Goal: Task Accomplishment & Management: Complete application form

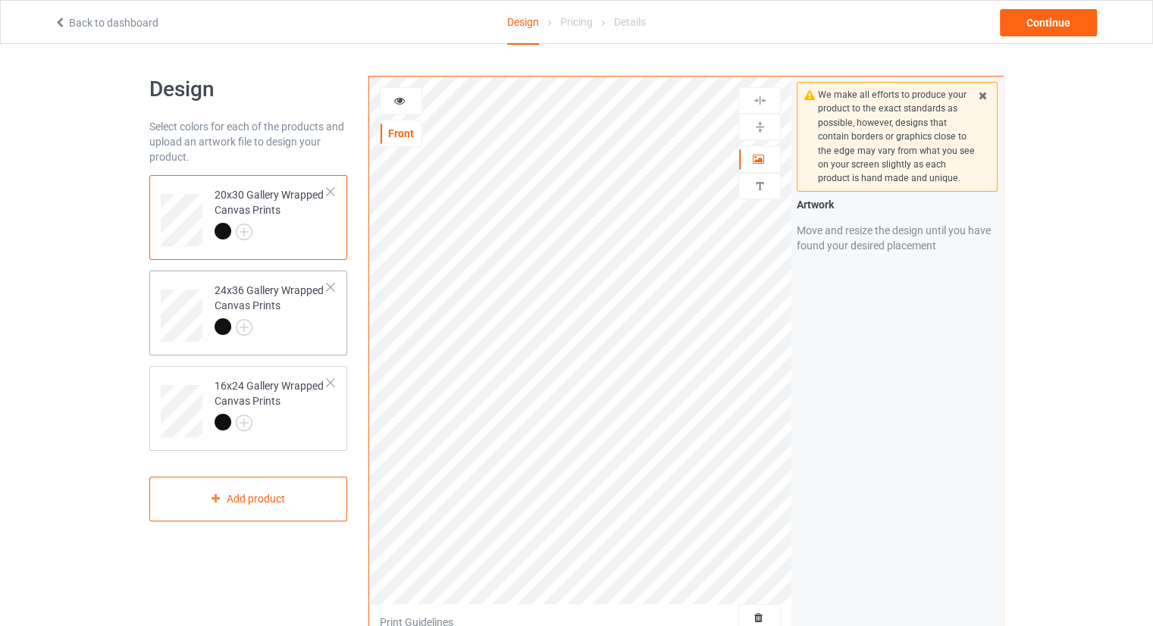
click at [332, 283] on div at bounding box center [330, 287] width 11 height 11
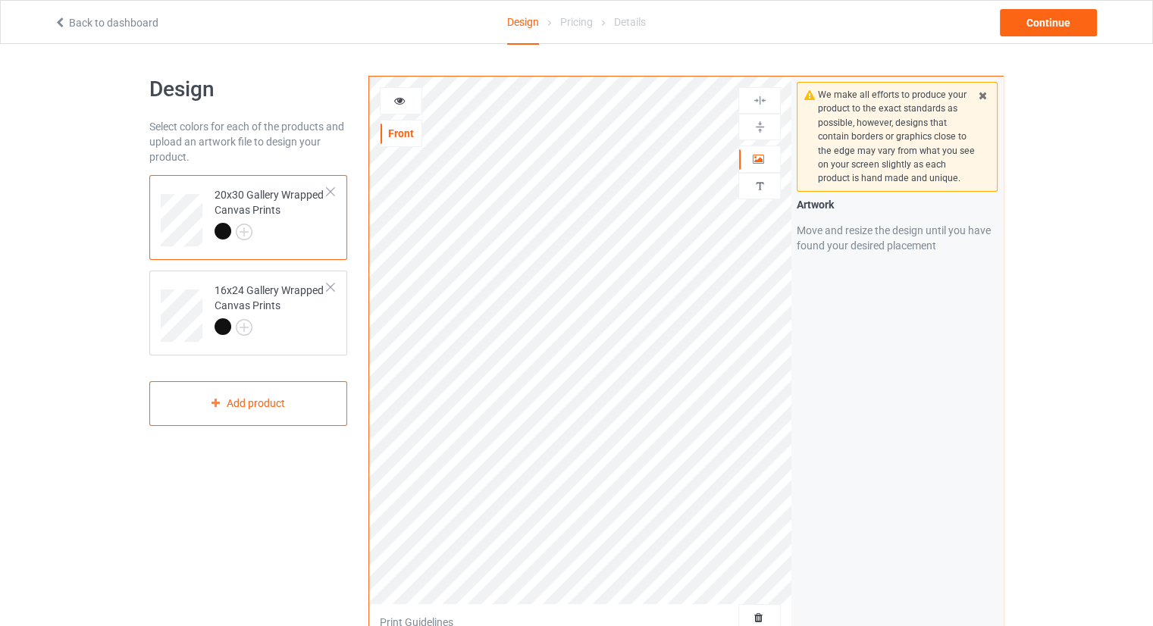
click at [332, 283] on div at bounding box center [330, 287] width 11 height 11
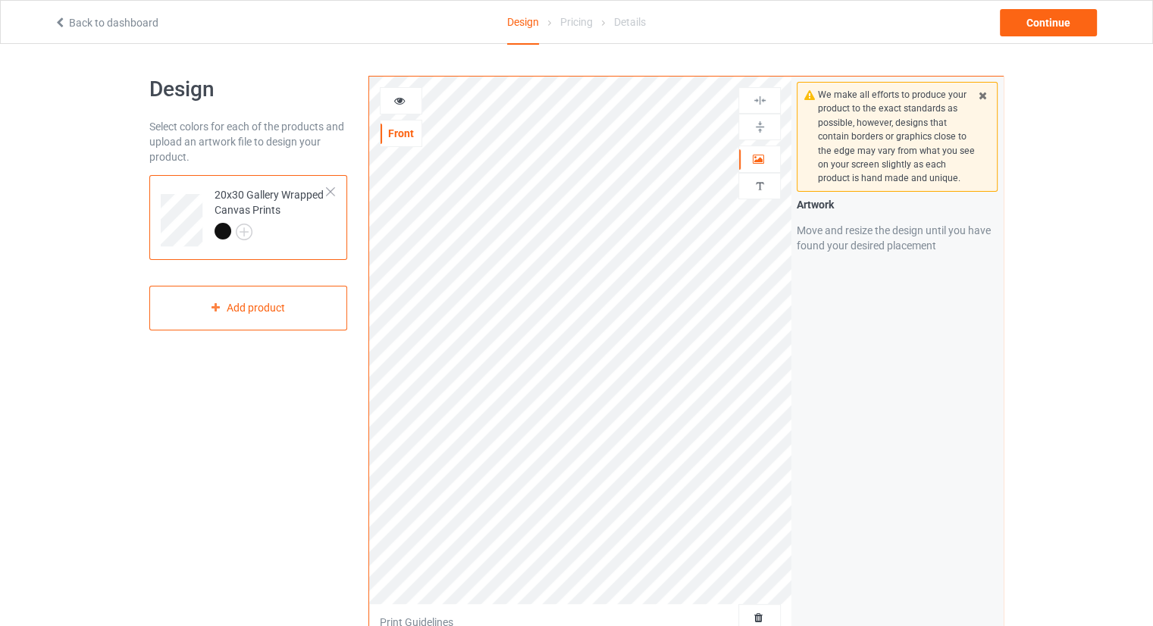
scroll to position [303, 0]
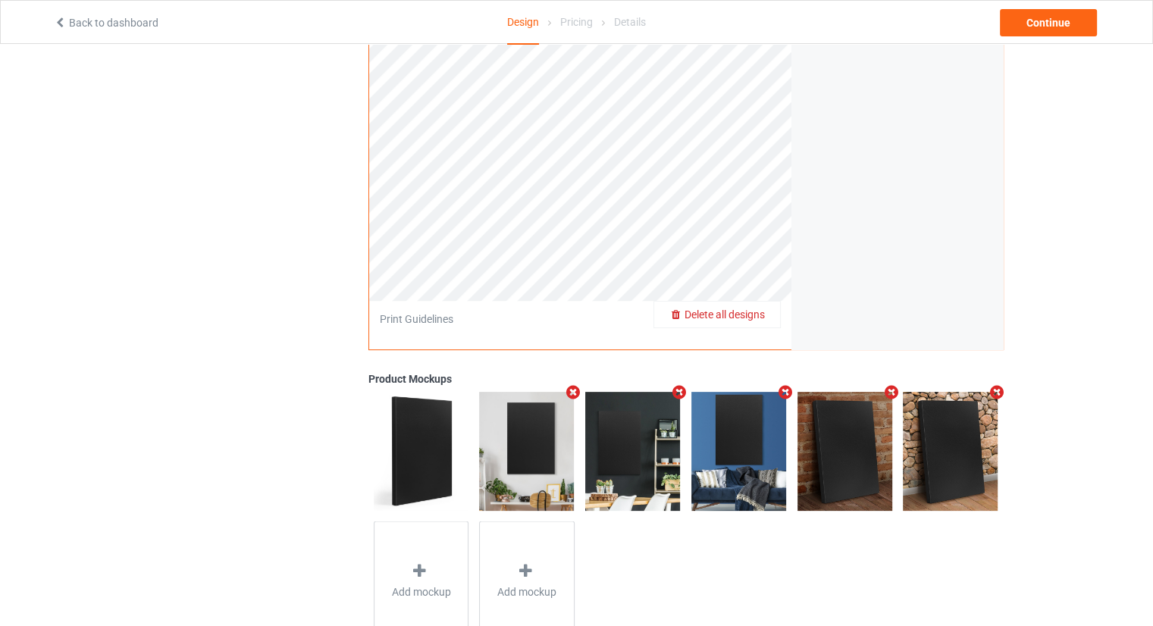
click at [751, 312] on span "Delete all designs" at bounding box center [725, 315] width 80 height 12
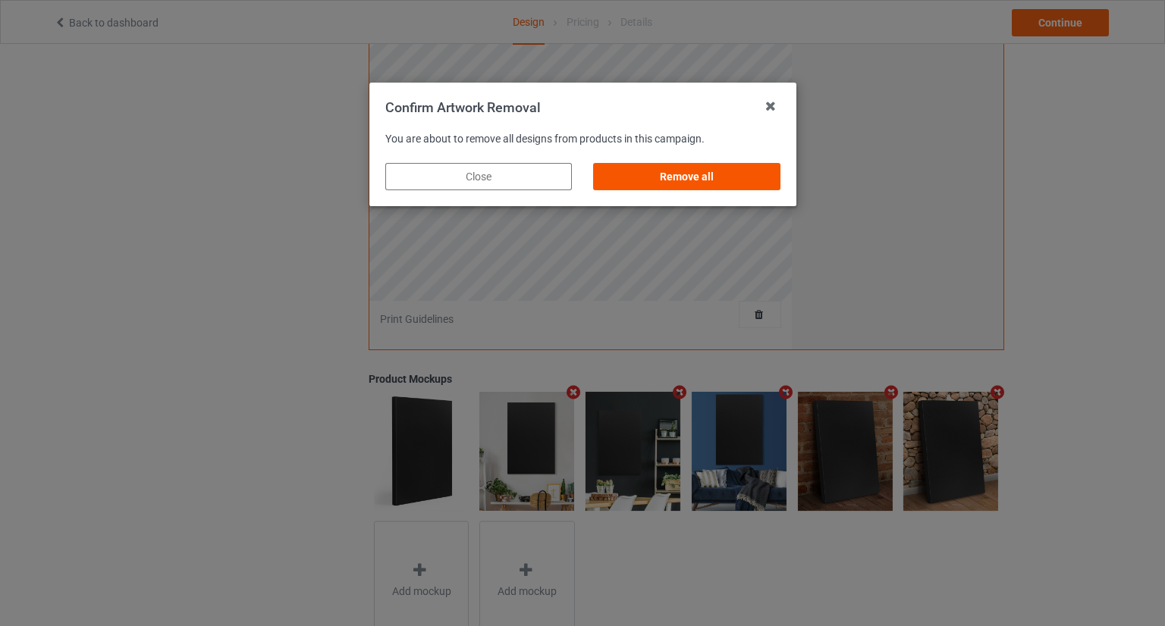
click at [716, 177] on div "Remove all" at bounding box center [686, 176] width 187 height 27
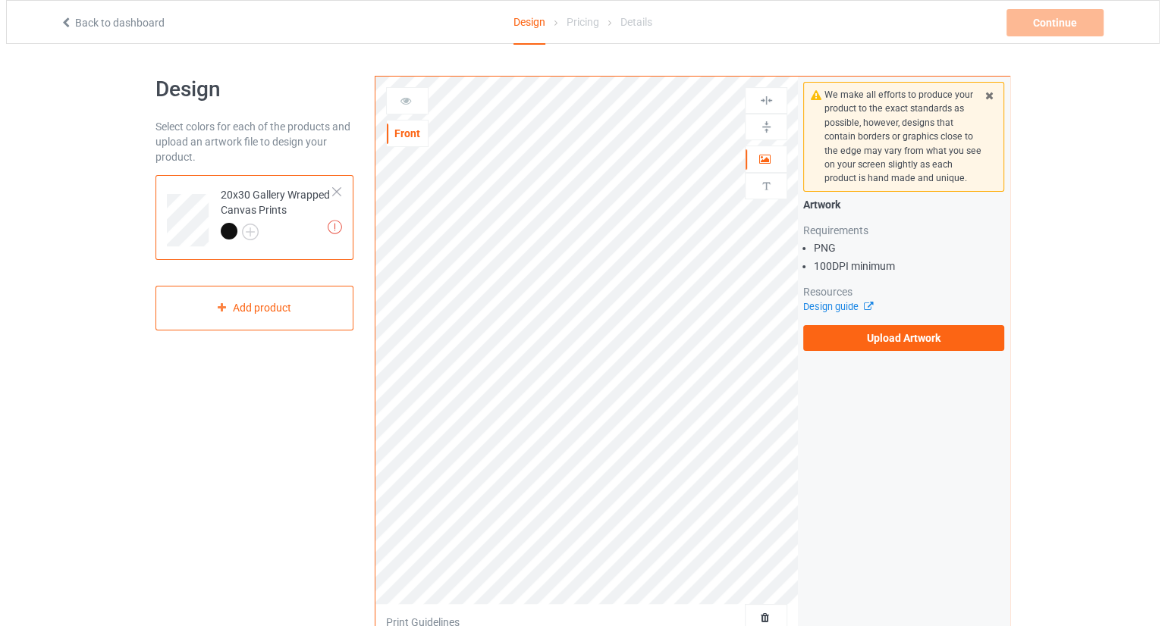
scroll to position [0, 0]
click at [870, 337] on label "Upload Artwork" at bounding box center [897, 338] width 201 height 26
click at [0, 0] on input "Upload Artwork" at bounding box center [0, 0] width 0 height 0
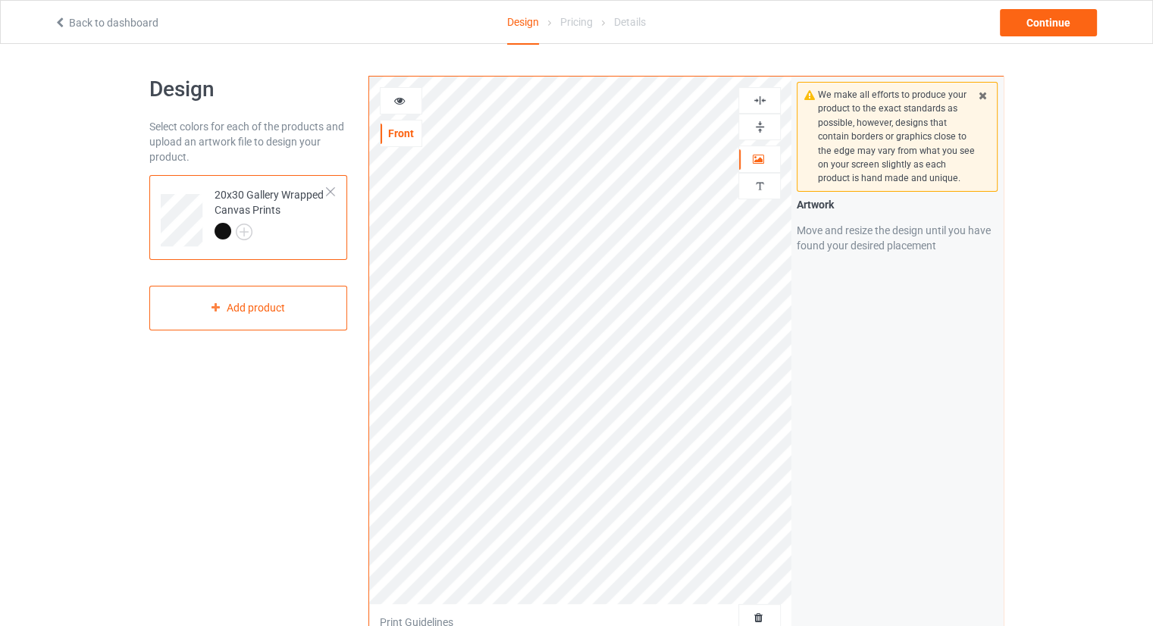
click at [983, 96] on icon at bounding box center [983, 93] width 13 height 11
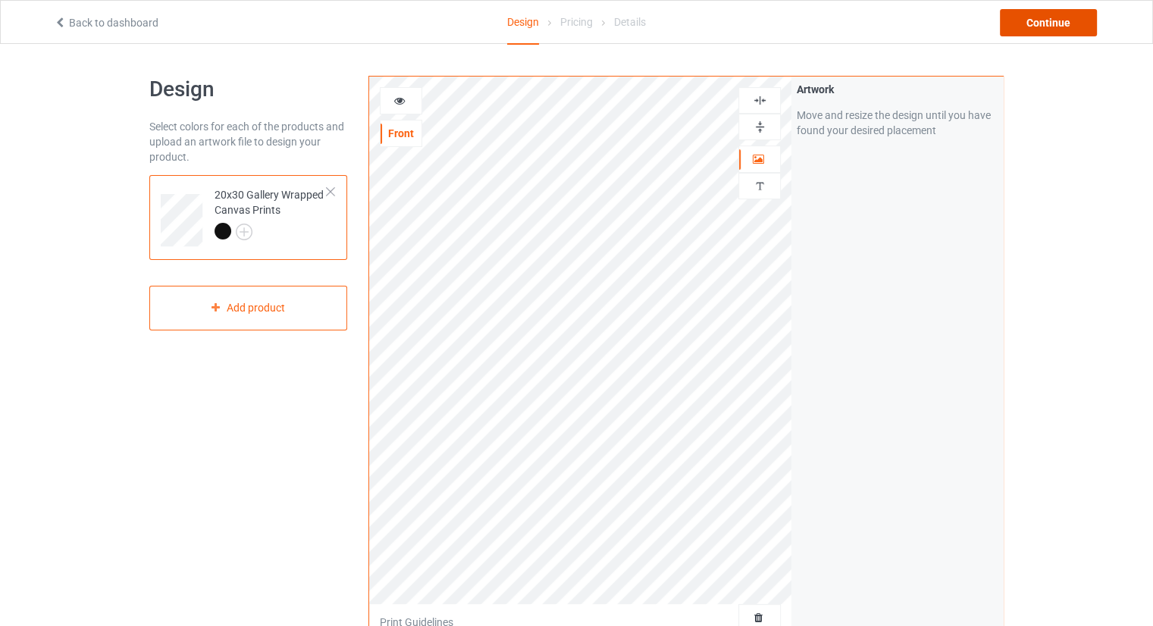
click at [1025, 22] on div "Continue" at bounding box center [1048, 22] width 97 height 27
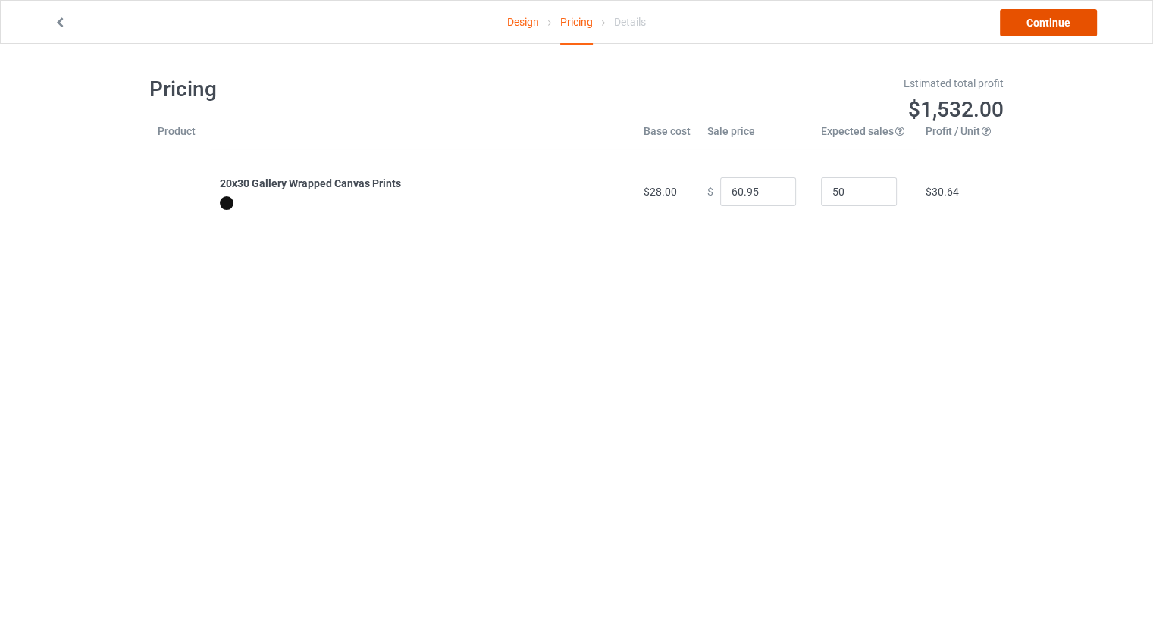
click at [1034, 28] on link "Continue" at bounding box center [1048, 22] width 97 height 27
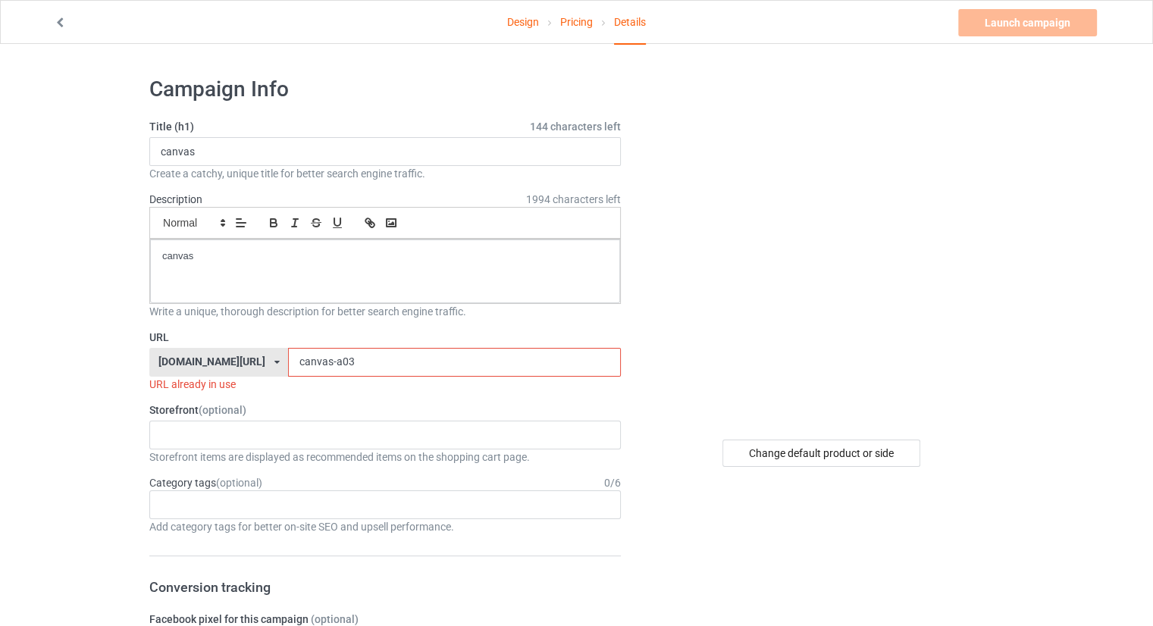
click at [398, 353] on input "canvas-a03" at bounding box center [454, 362] width 332 height 29
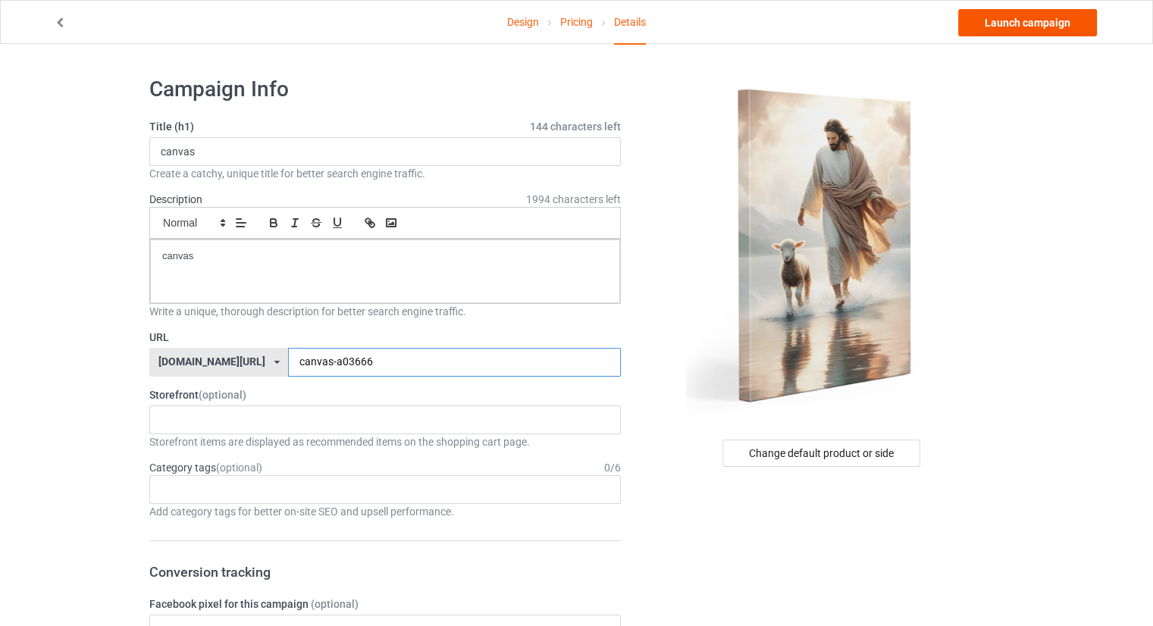
type input "canvas-a03666"
click at [992, 34] on link "Launch campaign" at bounding box center [1027, 22] width 139 height 27
